Goal: Task Accomplishment & Management: Use online tool/utility

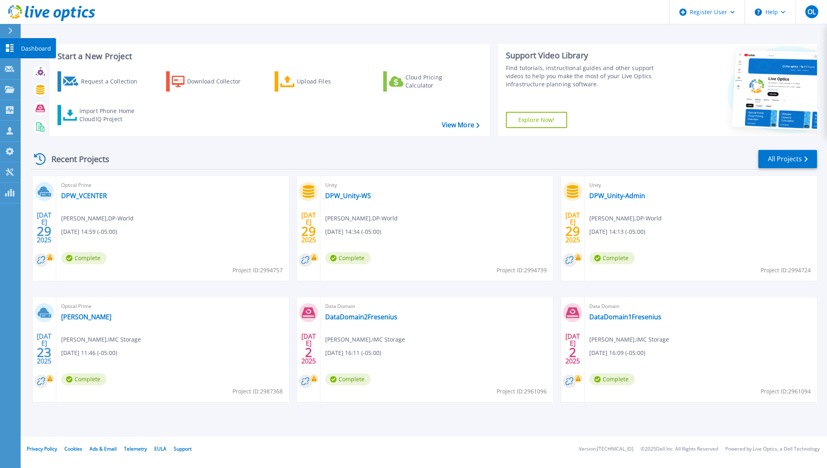
click at [4, 45] on link "Dashboard Dashboard" at bounding box center [10, 48] width 20 height 21
drag, startPoint x: 777, startPoint y: 169, endPoint x: 787, endPoint y: 162, distance: 11.9
click at [787, 162] on div "Recent Projects All Projects JUL 29 2025 Optical Prime DPW_VCENTER Jose Luis Ca…" at bounding box center [424, 284] width 786 height 282
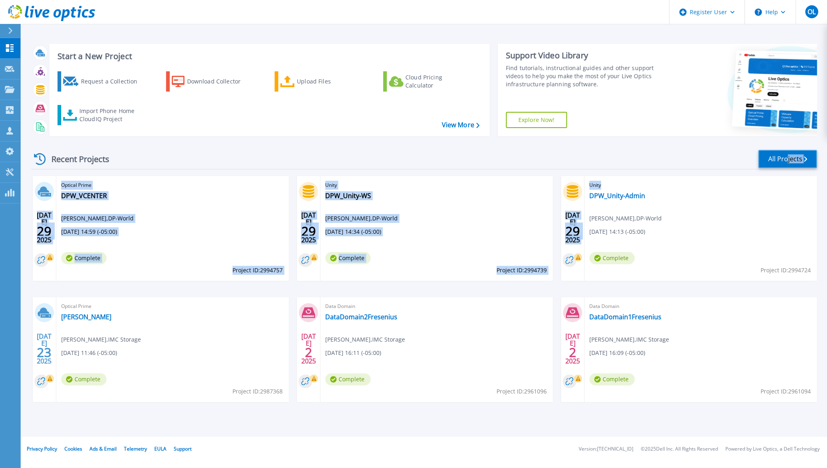
click at [787, 162] on link "All Projects" at bounding box center [787, 159] width 59 height 18
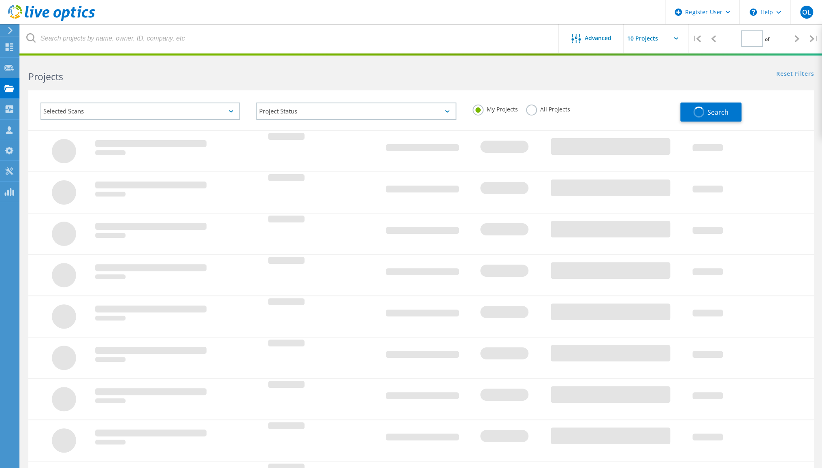
type input "1"
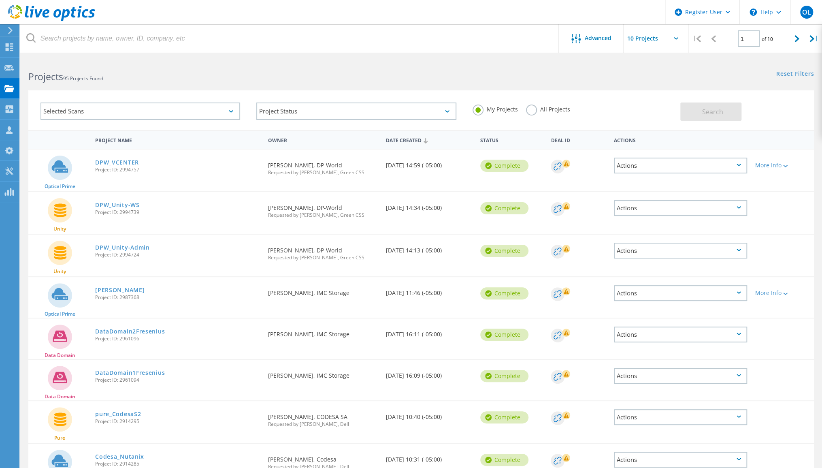
click at [385, 78] on h2 "Projects 95 Projects Found" at bounding box center [220, 76] width 385 height 13
click at [336, 111] on div "Project Status" at bounding box center [356, 110] width 200 height 17
click at [153, 104] on div "Selected Scans" at bounding box center [140, 110] width 200 height 17
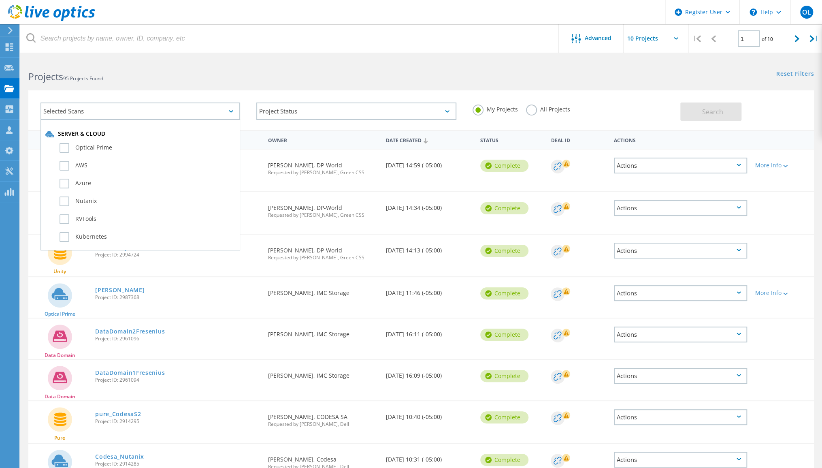
click at [119, 104] on div "Selected Scans" at bounding box center [140, 110] width 200 height 17
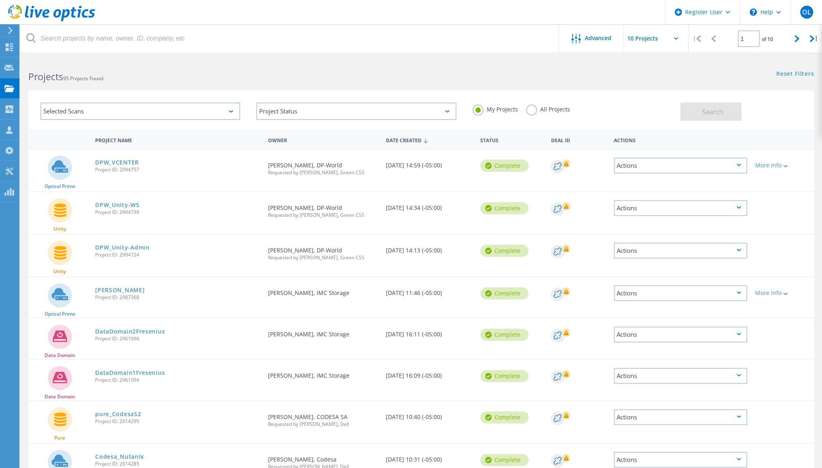
click at [98, 84] on div "Selected Scans Project Status In Progress Complete Published Anonymous Archived…" at bounding box center [421, 105] width 802 height 50
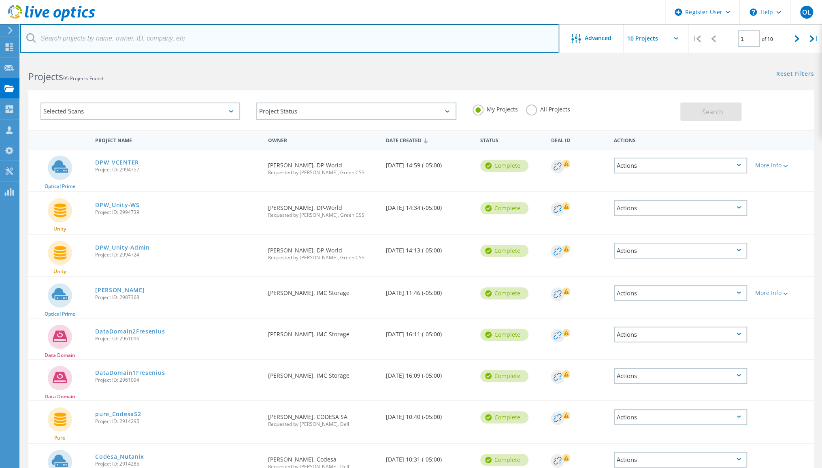
click at [55, 39] on input "text" at bounding box center [289, 38] width 539 height 28
paste input "3028863"
type input "3028863"
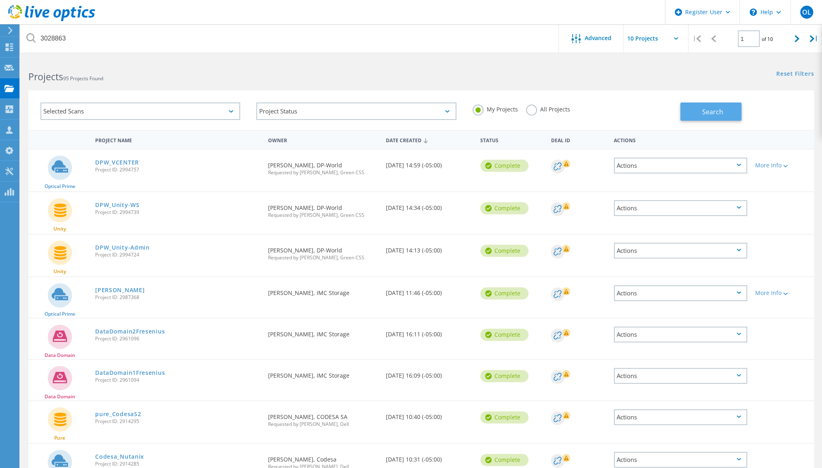
click at [711, 115] on span "Search" at bounding box center [712, 111] width 21 height 9
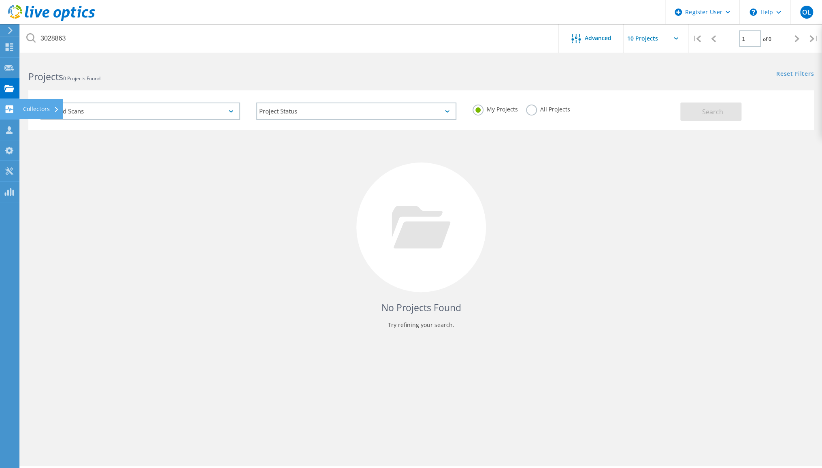
click at [30, 110] on div "Collectors" at bounding box center [41, 109] width 36 height 6
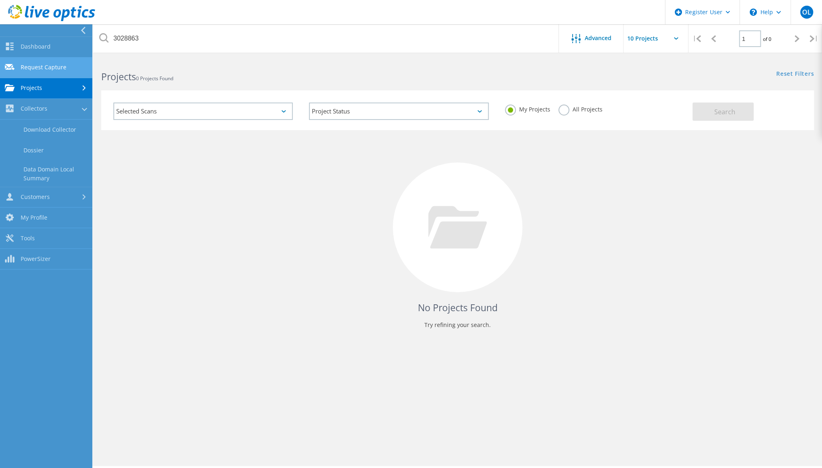
click at [36, 70] on link "Request Capture" at bounding box center [46, 68] width 92 height 21
